Goal: Transaction & Acquisition: Purchase product/service

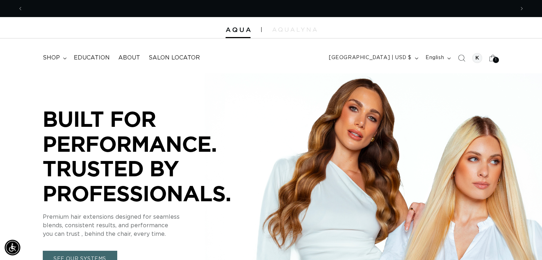
scroll to position [0, 982]
click at [64, 59] on summary "shop" at bounding box center [53, 58] width 31 height 16
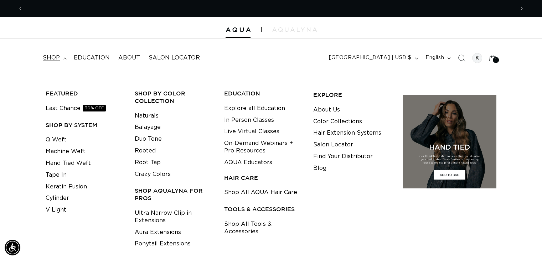
scroll to position [0, 0]
click at [61, 174] on link "Tape In" at bounding box center [56, 175] width 21 height 12
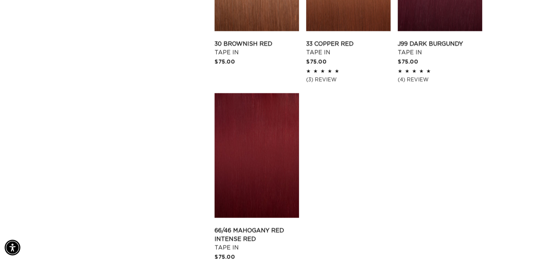
scroll to position [0, 982]
click at [244, 226] on link "66/46 Mahogany Red Intense Red Tape In" at bounding box center [256, 239] width 84 height 26
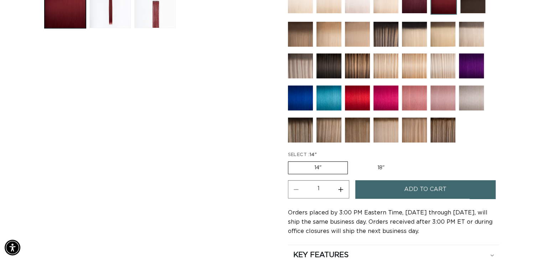
scroll to position [0, 491]
click at [386, 162] on label "18" Variant sold out or unavailable" at bounding box center [380, 168] width 59 height 12
click at [352, 160] on input "18" Variant sold out or unavailable" at bounding box center [351, 160] width 0 height 0
radio input "true"
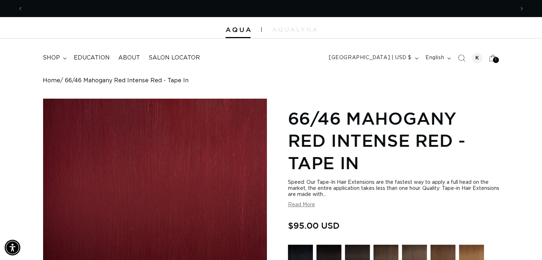
click at [300, 207] on button "Read More" at bounding box center [301, 205] width 27 height 6
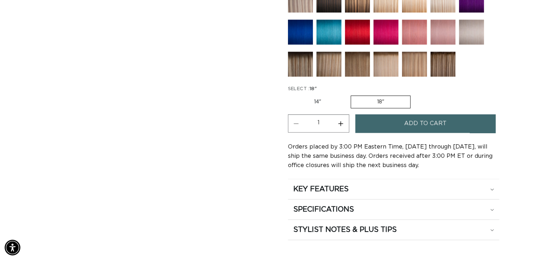
scroll to position [0, 491]
click at [497, 184] on summary "KEY FEATURES" at bounding box center [393, 189] width 211 height 20
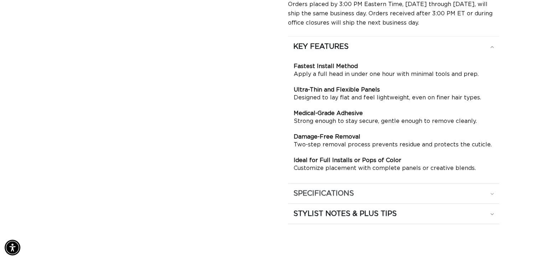
click at [494, 57] on summary "SPECIFICATIONS" at bounding box center [393, 47] width 211 height 20
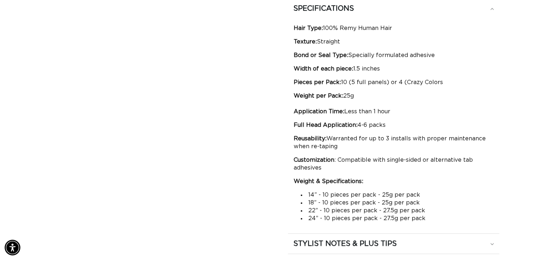
scroll to position [0, 0]
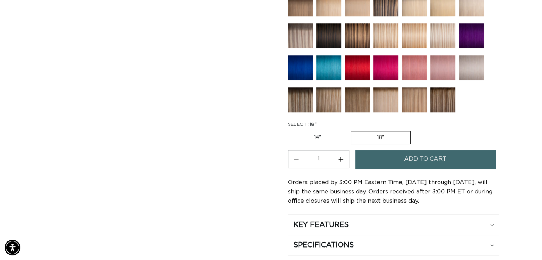
click at [432, 154] on span "Add to cart" at bounding box center [425, 159] width 42 height 18
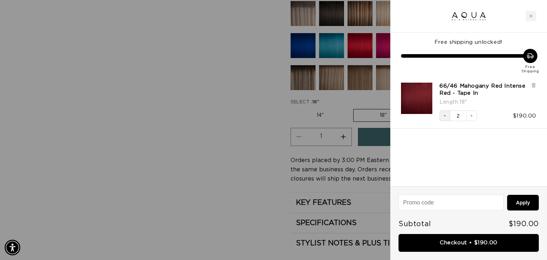
click at [446, 116] on icon "Decrease quantity" at bounding box center [445, 116] width 2 height 0
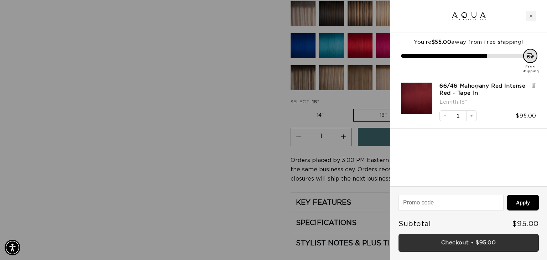
click at [479, 244] on link "Checkout • $95.00" at bounding box center [469, 243] width 140 height 18
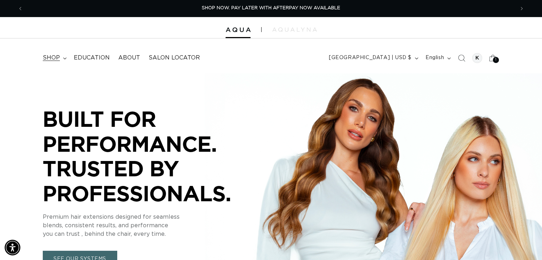
click at [52, 57] on span "shop" at bounding box center [51, 57] width 17 height 7
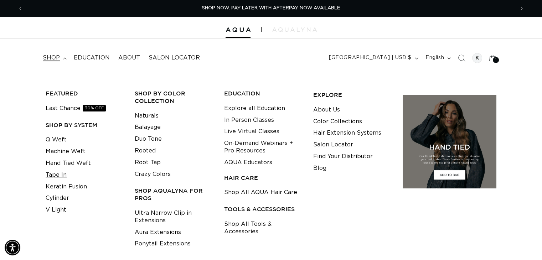
click at [63, 176] on link "Tape In" at bounding box center [56, 175] width 21 height 12
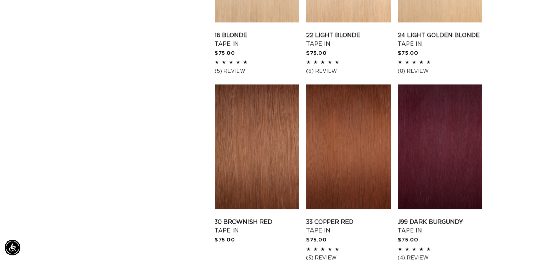
scroll to position [1104, 0]
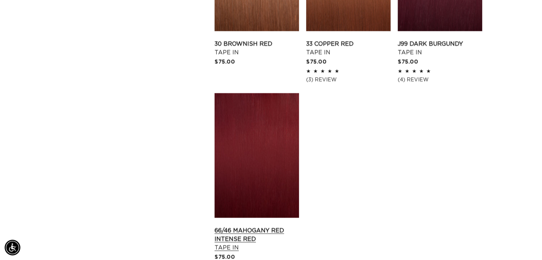
click at [252, 227] on link "66/46 Mahogany Red Intense Red Tape In" at bounding box center [256, 239] width 84 height 26
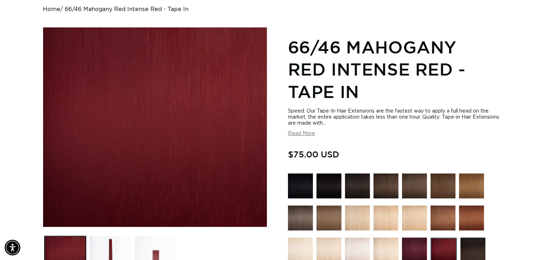
scroll to position [0, 982]
